Goal: Information Seeking & Learning: Learn about a topic

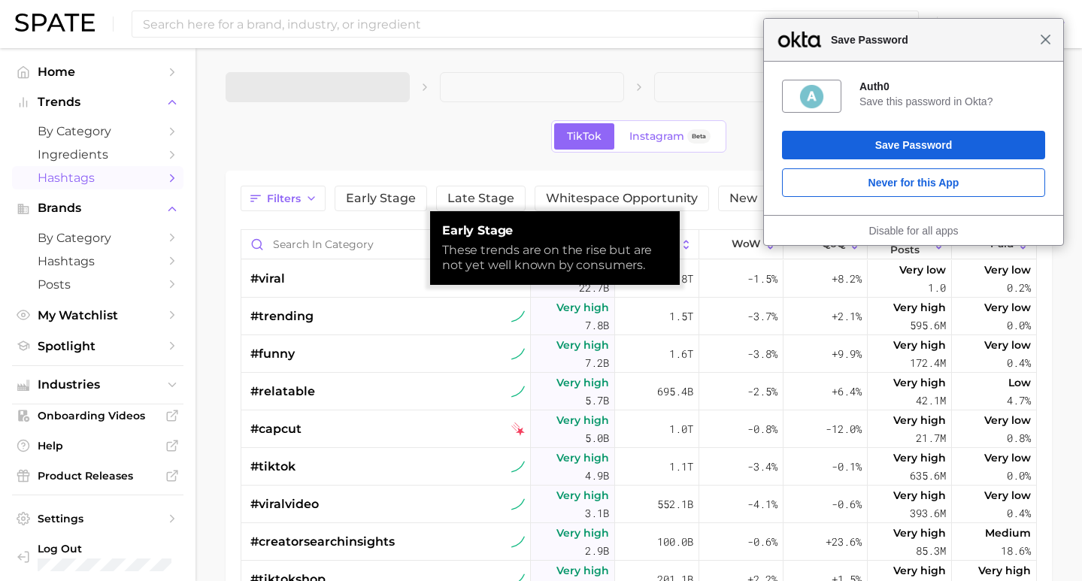
click at [1040, 38] on span "Close" at bounding box center [1045, 39] width 11 height 11
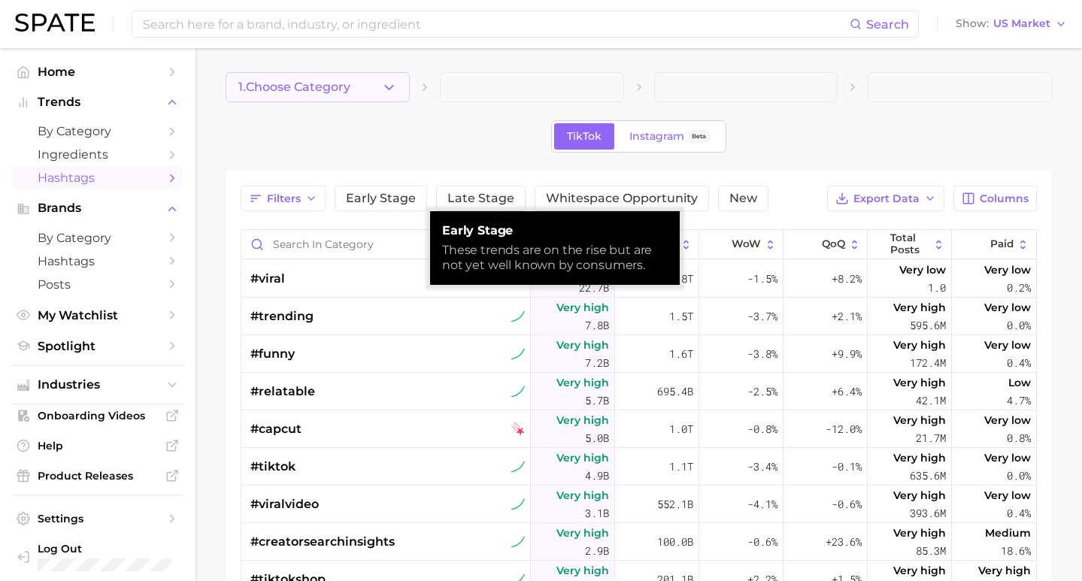
click at [325, 88] on span "1. Choose Category" at bounding box center [294, 87] width 112 height 14
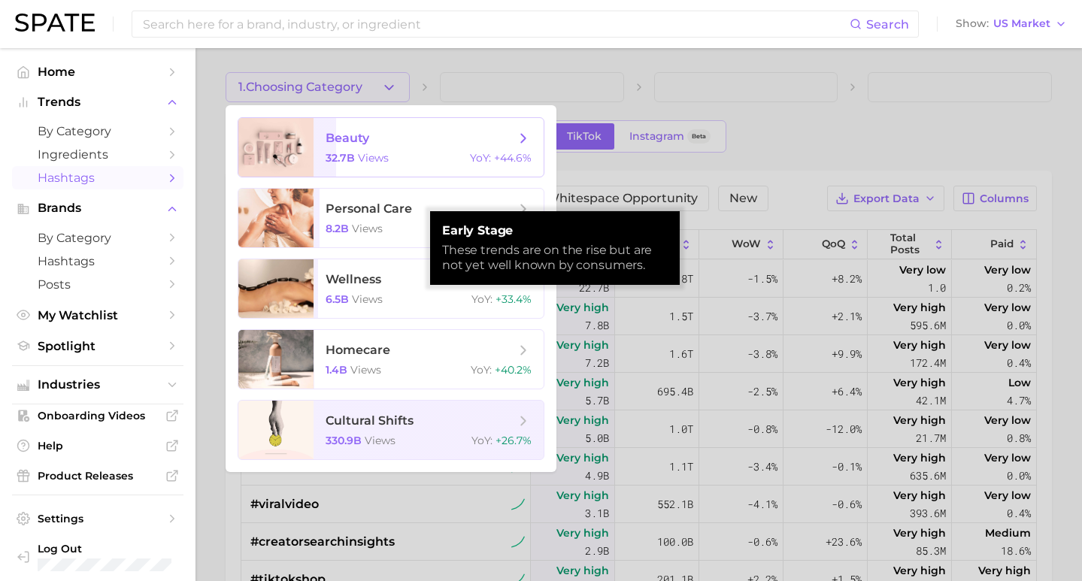
click at [335, 150] on span "beauty 32.7b views YoY : +44.6%" at bounding box center [428, 147] width 230 height 59
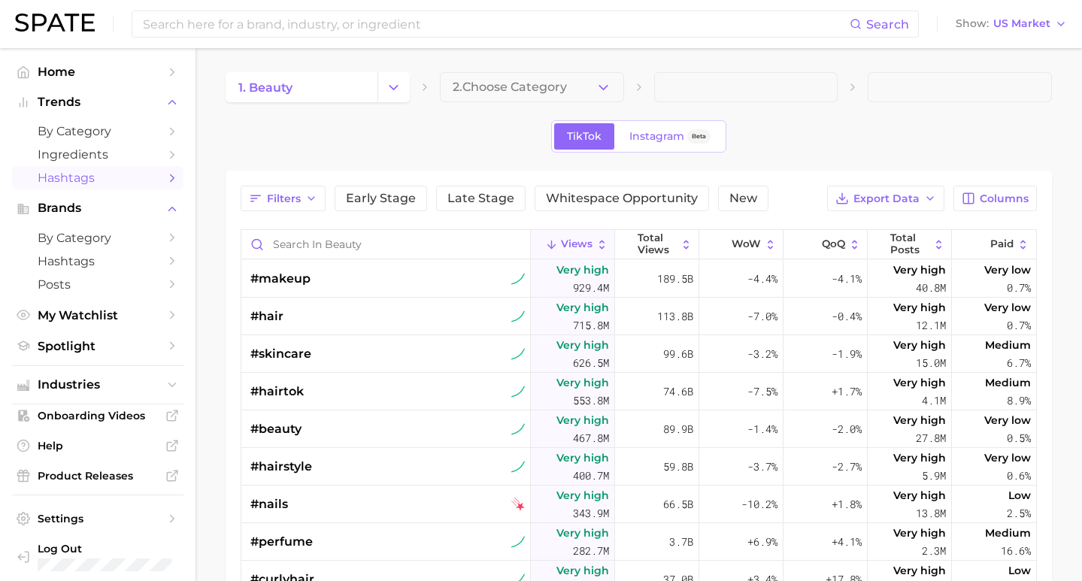
click at [547, 82] on span "2. Choose Category" at bounding box center [510, 87] width 114 height 14
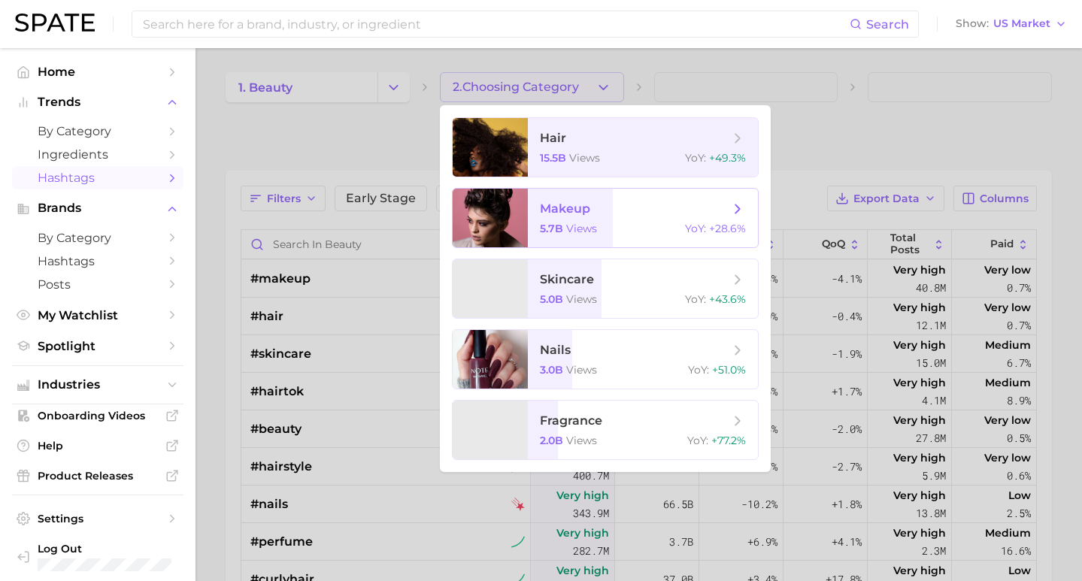
click at [531, 232] on span "makeup 5.7b views YoY : +28.6%" at bounding box center [643, 218] width 230 height 59
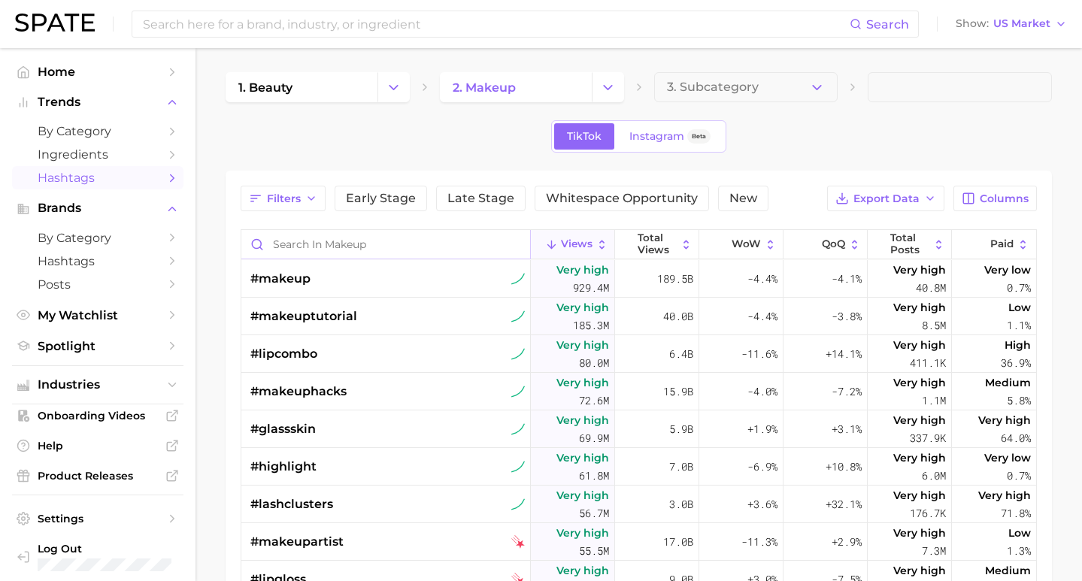
click at [295, 249] on input "Search in makeup" at bounding box center [385, 244] width 289 height 29
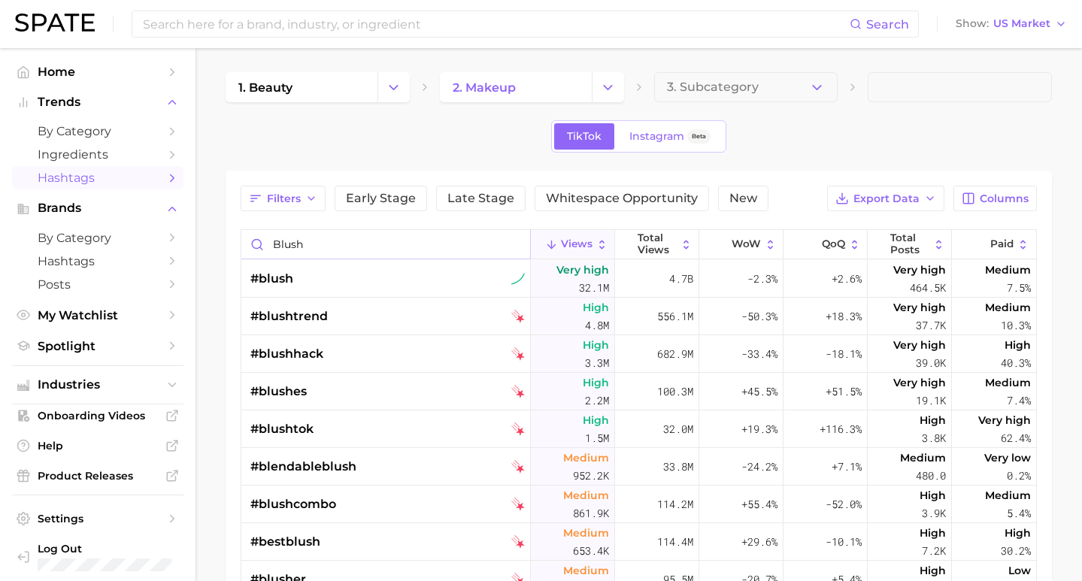
type input "blush"
click at [565, 248] on span "Views" at bounding box center [577, 244] width 32 height 12
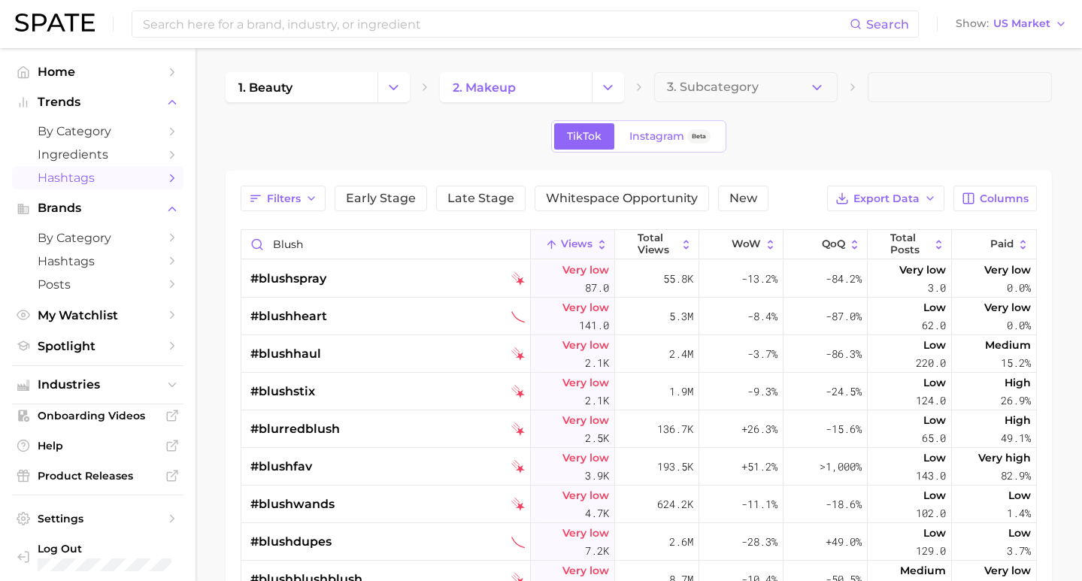
click at [551, 248] on button "Views" at bounding box center [573, 244] width 84 height 29
